Goal: Task Accomplishment & Management: Manage account settings

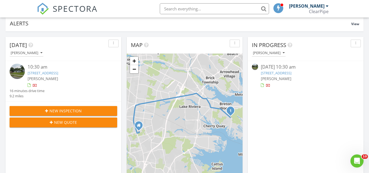
scroll to position [27, 0]
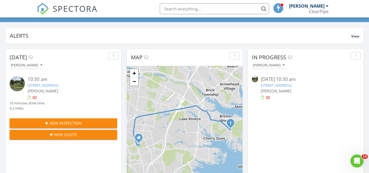
click at [58, 83] on link "458 Drum Point Rd, Brick Township, NJ 08723" at bounding box center [43, 85] width 31 height 5
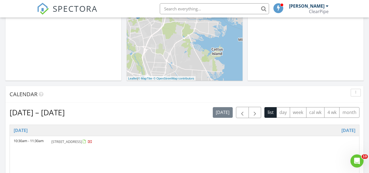
scroll to position [164, 0]
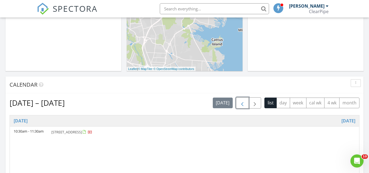
click at [246, 105] on button "button" at bounding box center [242, 102] width 13 height 11
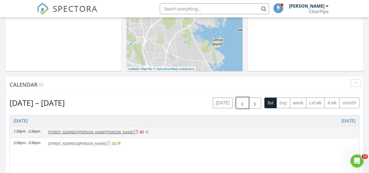
click at [98, 135] on td "10 Cherise Ct, Jackson Township 08527" at bounding box center [201, 131] width 315 height 11
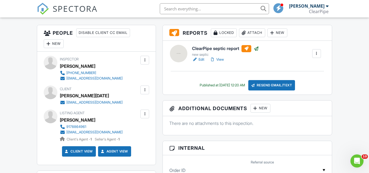
scroll to position [128, 0]
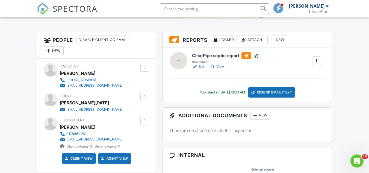
click at [147, 98] on div at bounding box center [144, 96] width 5 height 5
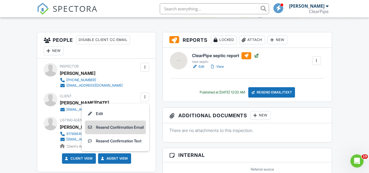
click at [123, 127] on li "Resend Confirmation Email" at bounding box center [115, 127] width 61 height 14
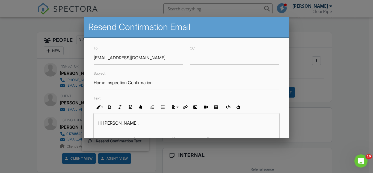
click at [48, 144] on div at bounding box center [186, 81] width 373 height 216
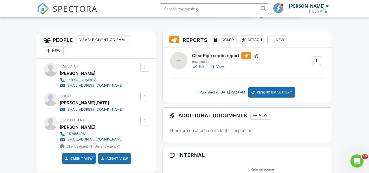
click at [142, 121] on div at bounding box center [144, 120] width 5 height 5
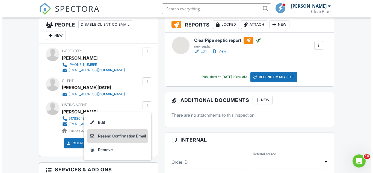
scroll to position [183, 0]
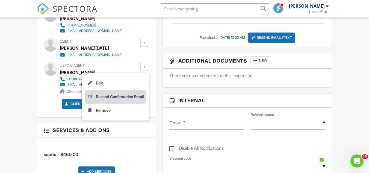
click at [117, 98] on li "Resend Confirmation Email" at bounding box center [115, 97] width 61 height 14
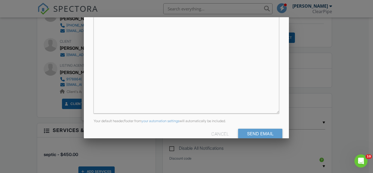
scroll to position [0, 0]
click at [267, 135] on input "Send Email" at bounding box center [260, 134] width 44 height 10
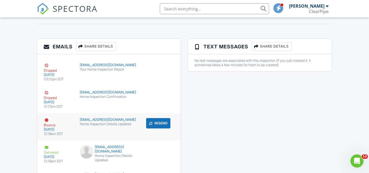
scroll to position [680, 0]
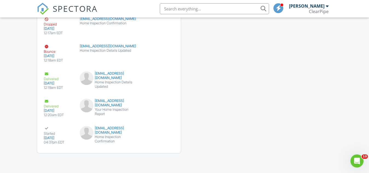
drag, startPoint x: 101, startPoint y: 153, endPoint x: 118, endPoint y: 170, distance: 23.9
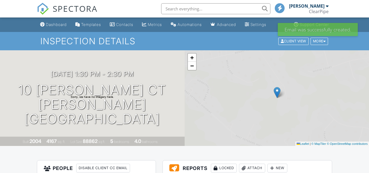
scroll to position [183, 0]
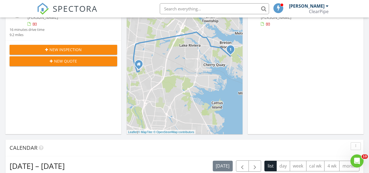
scroll to position [191, 0]
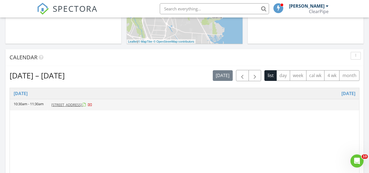
click at [72, 103] on span "458 Drum Point Rd, Brick Township 08723" at bounding box center [66, 104] width 31 height 5
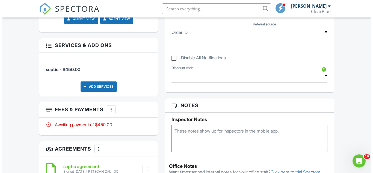
scroll to position [246, 0]
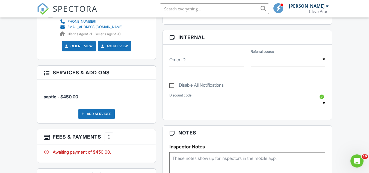
click at [102, 113] on div "Add Services" at bounding box center [96, 114] width 36 height 10
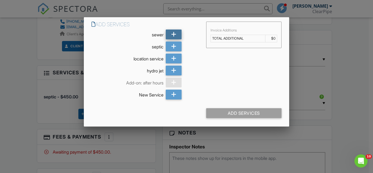
click at [173, 32] on icon at bounding box center [173, 34] width 5 height 10
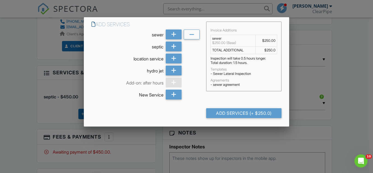
click at [176, 84] on div at bounding box center [174, 82] width 16 height 10
click at [174, 34] on icon at bounding box center [173, 34] width 5 height 10
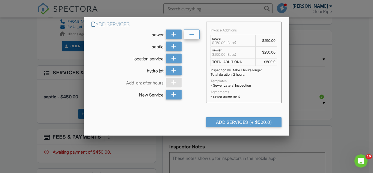
click at [189, 34] on div at bounding box center [192, 34] width 16 height 10
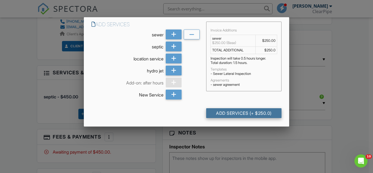
click at [243, 111] on div "Add Services (+ $250.0)" at bounding box center [243, 113] width 75 height 10
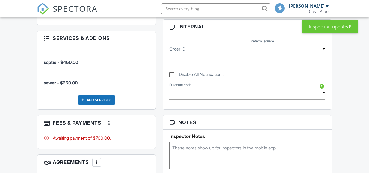
scroll to position [327, 0]
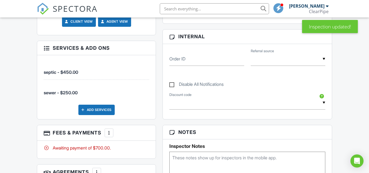
click at [75, 70] on span "septic - $450.00" at bounding box center [61, 71] width 34 height 5
click at [44, 49] on div at bounding box center [46, 47] width 5 height 5
click at [89, 108] on div "Add Services" at bounding box center [96, 110] width 36 height 10
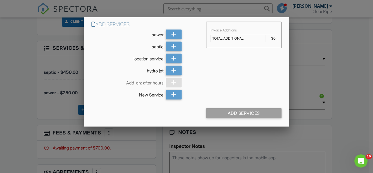
click at [74, 104] on div at bounding box center [186, 81] width 373 height 216
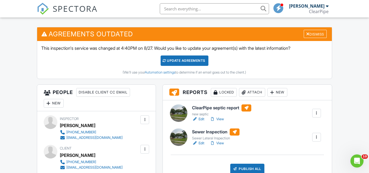
scroll to position [109, 0]
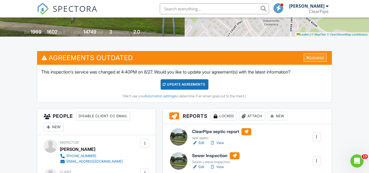
click at [321, 54] on div "Dismiss" at bounding box center [314, 57] width 23 height 8
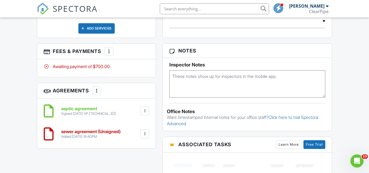
scroll to position [355, 0]
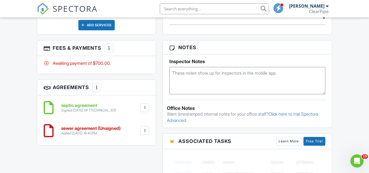
click at [143, 131] on div at bounding box center [144, 130] width 5 height 5
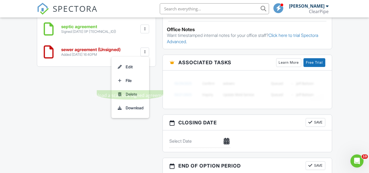
scroll to position [437, 0]
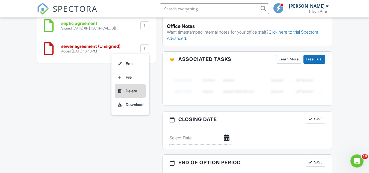
click at [130, 92] on li "Delete" at bounding box center [130, 91] width 31 height 14
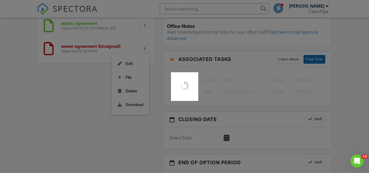
click at [119, 41] on div at bounding box center [184, 86] width 369 height 173
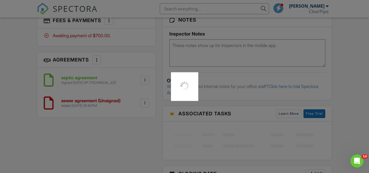
scroll to position [355, 0]
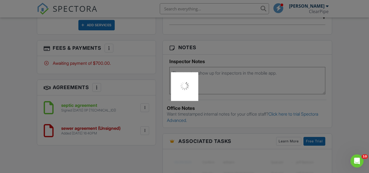
click at [146, 107] on div at bounding box center [184, 86] width 369 height 173
click at [144, 107] on div at bounding box center [184, 86] width 369 height 173
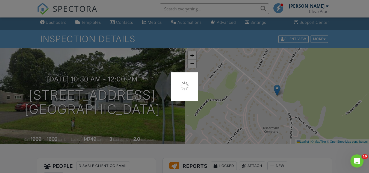
scroll to position [0, 0]
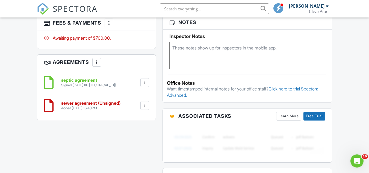
scroll to position [382, 0]
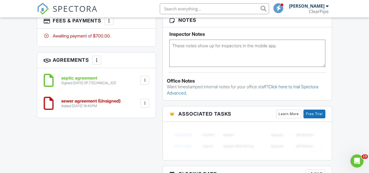
click at [146, 83] on div at bounding box center [144, 79] width 5 height 5
click at [131, 110] on li "Delete" at bounding box center [130, 109] width 31 height 14
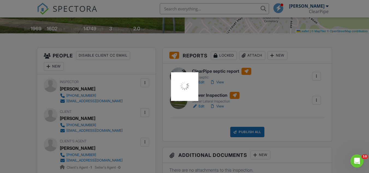
scroll to position [0, 0]
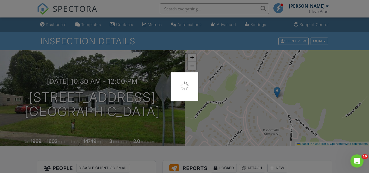
click at [305, 103] on div at bounding box center [184, 86] width 369 height 173
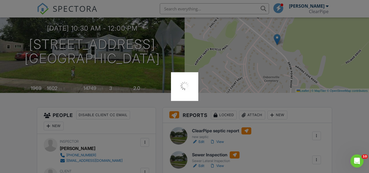
scroll to position [109, 0]
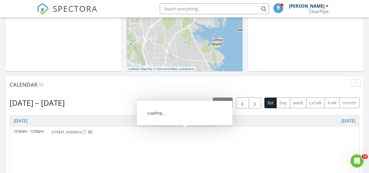
scroll to position [136, 0]
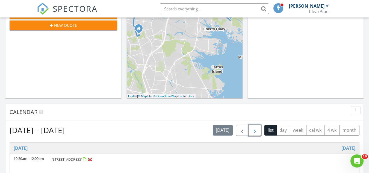
click at [248, 131] on button "button" at bounding box center [254, 129] width 13 height 11
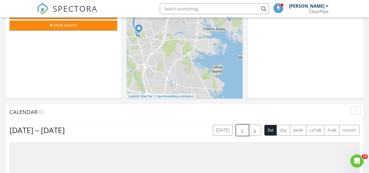
click at [242, 132] on span "button" at bounding box center [242, 130] width 7 height 7
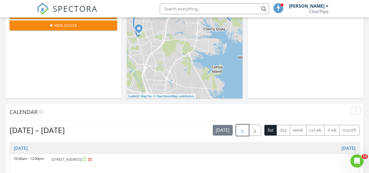
click at [242, 132] on span "button" at bounding box center [242, 130] width 7 height 7
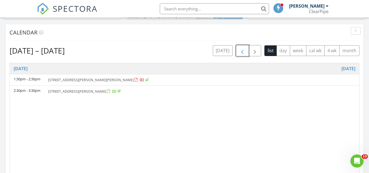
scroll to position [218, 0]
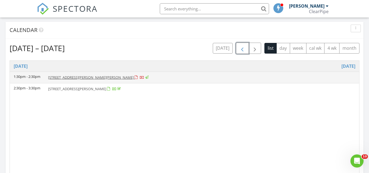
click at [81, 80] on td "[STREET_ADDRESS][PERSON_NAME][PERSON_NAME]" at bounding box center [201, 76] width 315 height 11
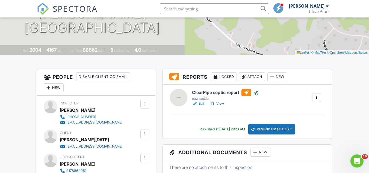
scroll to position [136, 0]
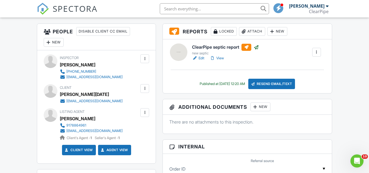
click at [145, 115] on div at bounding box center [144, 112] width 5 height 5
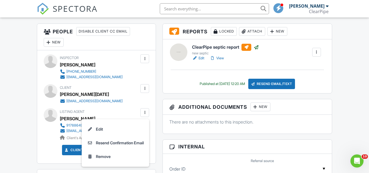
click at [103, 114] on div "Listing Agent Mordy Thav 9178864961 morty@keypointrealty.com Client's Agent - 1…" at bounding box center [104, 124] width 89 height 32
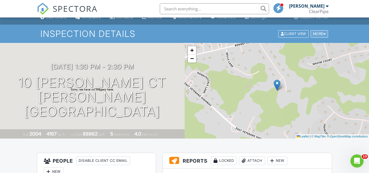
scroll to position [0, 0]
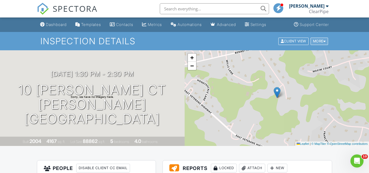
click at [321, 44] on div "More" at bounding box center [319, 40] width 18 height 7
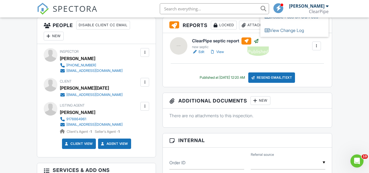
scroll to position [109, 0]
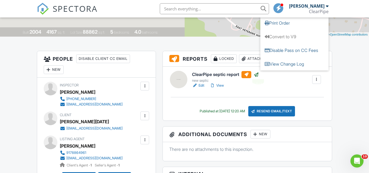
click at [258, 74] on div at bounding box center [255, 74] width 5 height 5
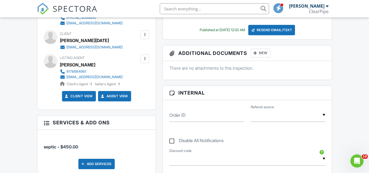
drag, startPoint x: 82, startPoint y: 74, endPoint x: 70, endPoint y: 77, distance: 11.9
click at [142, 34] on div at bounding box center [144, 34] width 5 height 5
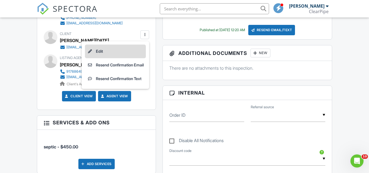
click at [95, 51] on li "Edit" at bounding box center [115, 51] width 61 height 14
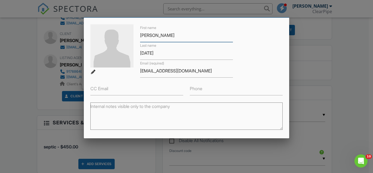
scroll to position [55, 0]
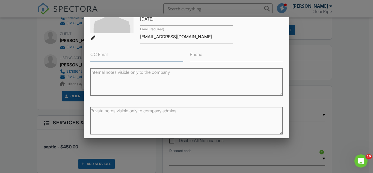
click at [112, 55] on input "CC Email" at bounding box center [136, 54] width 93 height 13
paste input "morty@keypointrealty.com"
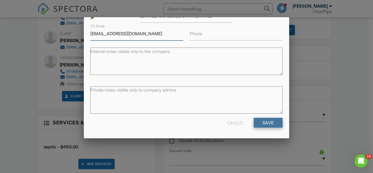
type input "morty@keypointrealty.com"
click at [269, 126] on input "Save" at bounding box center [267, 123] width 29 height 10
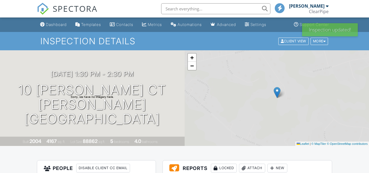
scroll to position [136, 0]
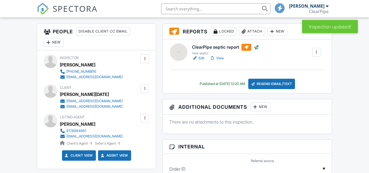
click at [147, 90] on div at bounding box center [144, 88] width 5 height 5
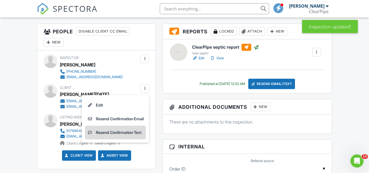
scroll to position [0, 0]
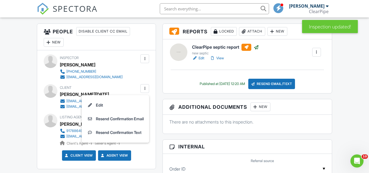
click at [130, 79] on div "Inspector Yehuda Karmel +17328677473 clearpipenj@gmail.com" at bounding box center [104, 66] width 89 height 25
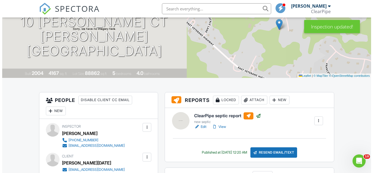
scroll to position [109, 0]
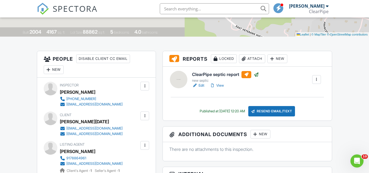
click at [261, 110] on div "Resend Email/Text" at bounding box center [271, 111] width 47 height 10
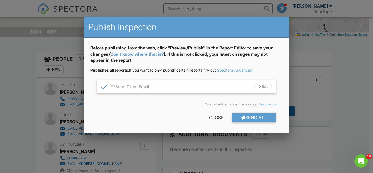
click at [258, 88] on div "Edit" at bounding box center [262, 87] width 17 height 8
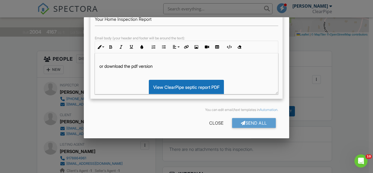
scroll to position [118, 0]
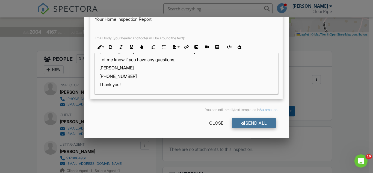
click at [236, 120] on div "Send All" at bounding box center [254, 123] width 44 height 10
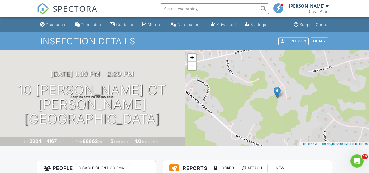
click at [48, 21] on link "Dashboard" at bounding box center [53, 25] width 31 height 10
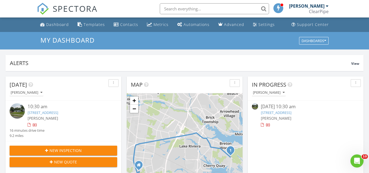
click at [58, 114] on link "[STREET_ADDRESS]" at bounding box center [43, 112] width 31 height 5
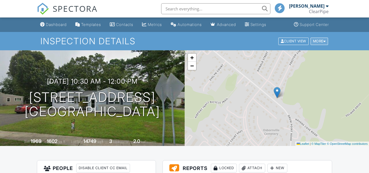
click at [326, 40] on div "More" at bounding box center [319, 40] width 18 height 7
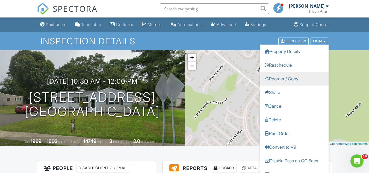
click at [278, 78] on link "Reorder / Copy" at bounding box center [294, 78] width 68 height 14
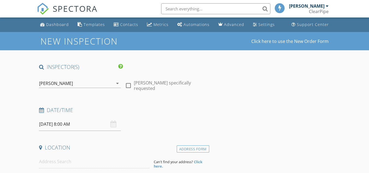
type input "Uri"
type input "Goodblatt"
type input "[EMAIL_ADDRESS][DOMAIN_NAME]"
type input "[PHONE_NUMBER]"
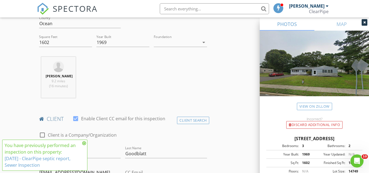
scroll to position [246, 0]
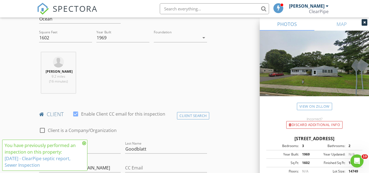
click at [84, 144] on icon at bounding box center [84, 143] width 4 height 4
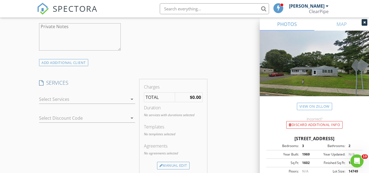
scroll to position [440, 0]
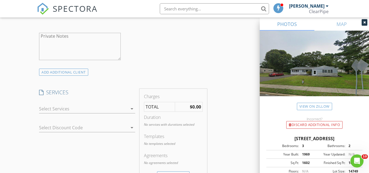
click at [129, 108] on icon "arrow_drop_down" at bounding box center [132, 108] width 7 height 7
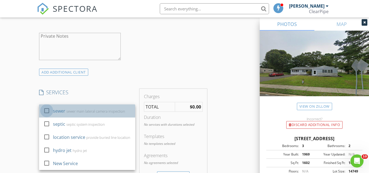
click at [50, 111] on div at bounding box center [46, 110] width 9 height 9
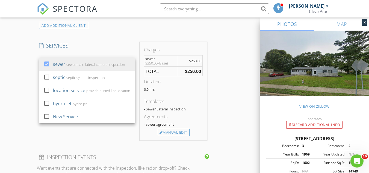
scroll to position [495, 0]
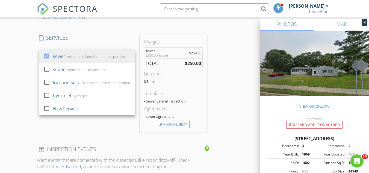
click at [190, 62] on strong "$250.00" at bounding box center [193, 63] width 16 height 6
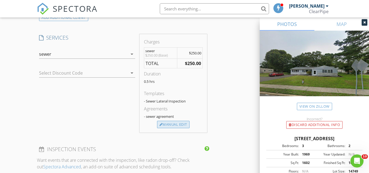
click at [172, 126] on div "Manual Edit" at bounding box center [173, 125] width 32 height 8
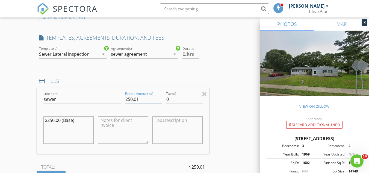
click at [158, 97] on input "250.01" at bounding box center [143, 99] width 37 height 9
click at [158, 97] on input "250.02" at bounding box center [143, 99] width 37 height 9
click at [158, 97] on input "250.03" at bounding box center [143, 99] width 37 height 9
click at [160, 101] on input "250" at bounding box center [143, 99] width 37 height 9
click at [160, 101] on input "249.99" at bounding box center [143, 99] width 37 height 9
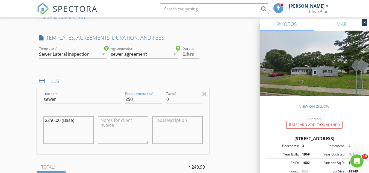
click at [159, 97] on input "250" at bounding box center [143, 99] width 37 height 9
click at [127, 97] on input "250" at bounding box center [143, 99] width 37 height 9
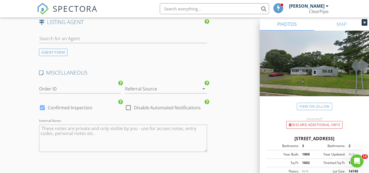
scroll to position [1046, 0]
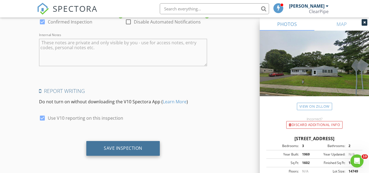
type input "350"
click at [140, 148] on div "Save Inspection" at bounding box center [123, 147] width 38 height 5
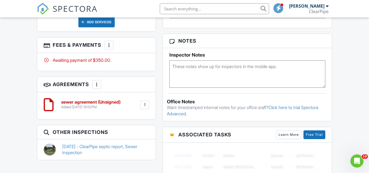
scroll to position [327, 0]
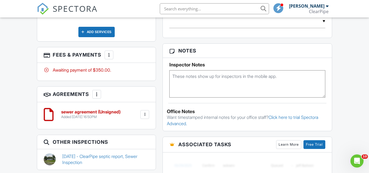
click at [110, 58] on div "More" at bounding box center [109, 54] width 9 height 9
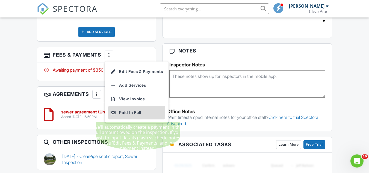
click at [127, 109] on div "Paid In Full" at bounding box center [136, 112] width 53 height 7
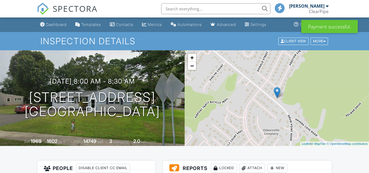
click at [48, 23] on div "Dashboard" at bounding box center [56, 24] width 21 height 5
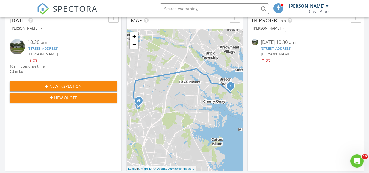
scroll to position [164, 0]
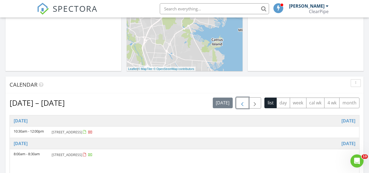
click at [245, 101] on span "button" at bounding box center [242, 103] width 7 height 7
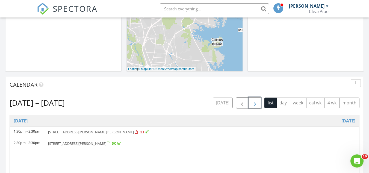
click at [252, 104] on span "button" at bounding box center [254, 103] width 7 height 7
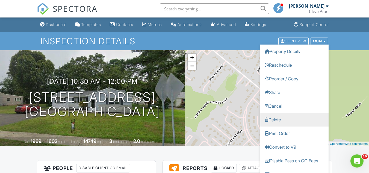
click at [279, 122] on link "Delete" at bounding box center [294, 119] width 68 height 14
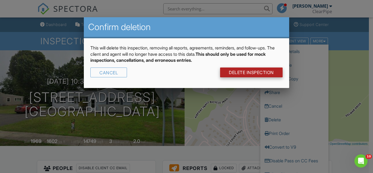
click at [246, 71] on link "DELETE Inspection" at bounding box center [251, 72] width 62 height 10
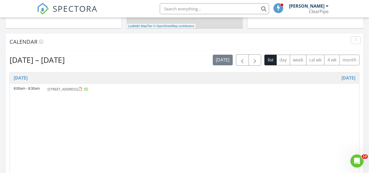
scroll to position [191, 0]
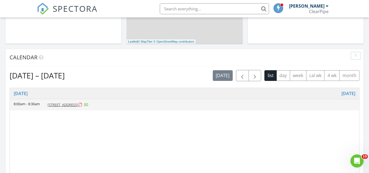
drag, startPoint x: 97, startPoint y: 108, endPoint x: 97, endPoint y: 104, distance: 3.6
click at [78, 104] on span "458 Drum Point Rd, Brick Township 08723" at bounding box center [62, 104] width 31 height 5
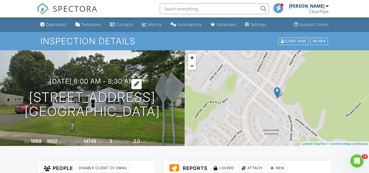
click at [141, 79] on div at bounding box center [136, 84] width 10 height 10
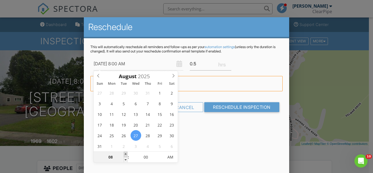
type input "08/27/2025 9:00 AM"
type input "09"
click at [126, 154] on span at bounding box center [126, 153] width 4 height 5
type input "08/27/2025 10:00 AM"
type input "10"
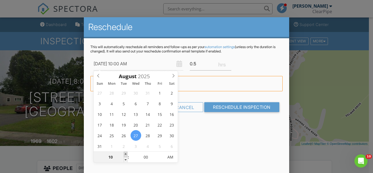
click at [126, 154] on span at bounding box center [126, 153] width 4 height 5
type input "08/27/2025 10:05 AM"
type input "05"
click at [159, 153] on span at bounding box center [161, 153] width 4 height 5
type input "08/27/2025 10:10 AM"
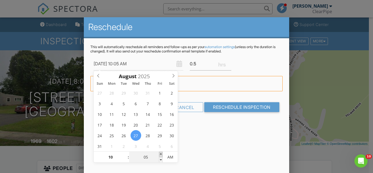
type input "10"
click at [159, 153] on span at bounding box center [161, 153] width 4 height 5
type input "08/27/2025 10:15 AM"
type input "15"
click at [159, 153] on span at bounding box center [161, 153] width 4 height 5
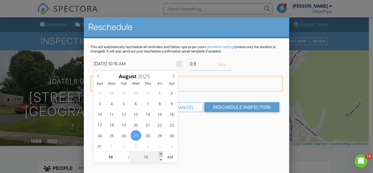
type input "08/27/2025 10:20 AM"
type input "20"
click at [159, 153] on span at bounding box center [161, 153] width 4 height 5
type input "08/27/2025 10:25 AM"
type input "25"
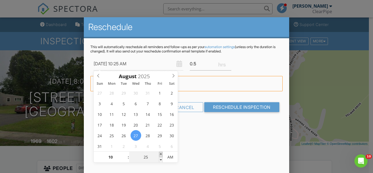
click at [159, 153] on span at bounding box center [161, 153] width 4 height 5
type input "[DATE] 10:30 AM"
type input "30"
click at [159, 153] on span at bounding box center [161, 153] width 4 height 5
type input "08/27/2025 10:35 AM"
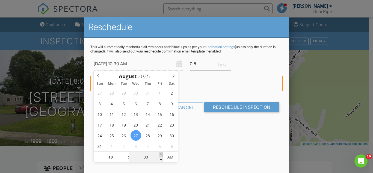
type input "35"
click at [159, 153] on span at bounding box center [161, 153] width 4 height 5
type input "[DATE] 10:30 AM"
type input "30"
click at [160, 158] on span at bounding box center [161, 159] width 4 height 5
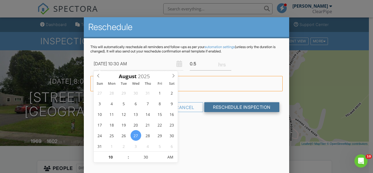
click at [224, 111] on input "Reschedule Inspection" at bounding box center [241, 107] width 75 height 10
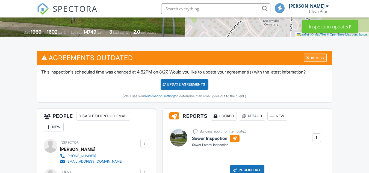
scroll to position [109, 0]
click at [309, 59] on div "Dismiss" at bounding box center [314, 57] width 23 height 8
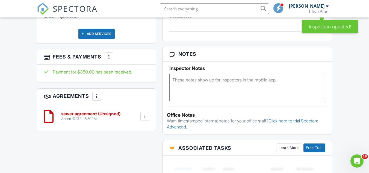
scroll to position [382, 0]
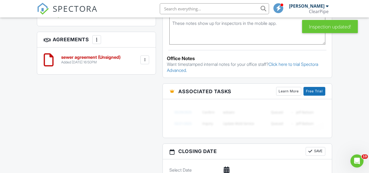
click at [146, 60] on div at bounding box center [144, 59] width 5 height 5
click at [88, 109] on div "All emails and texts are disabled for this inspection! All emails and texts hav…" at bounding box center [185, 3] width 302 height 451
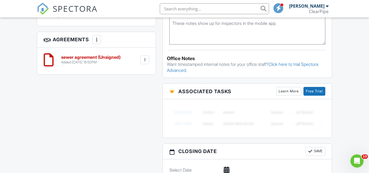
click at [97, 41] on div at bounding box center [96, 39] width 5 height 5
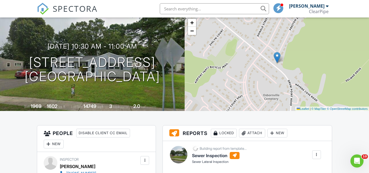
scroll to position [0, 0]
